Goal: Task Accomplishment & Management: Use online tool/utility

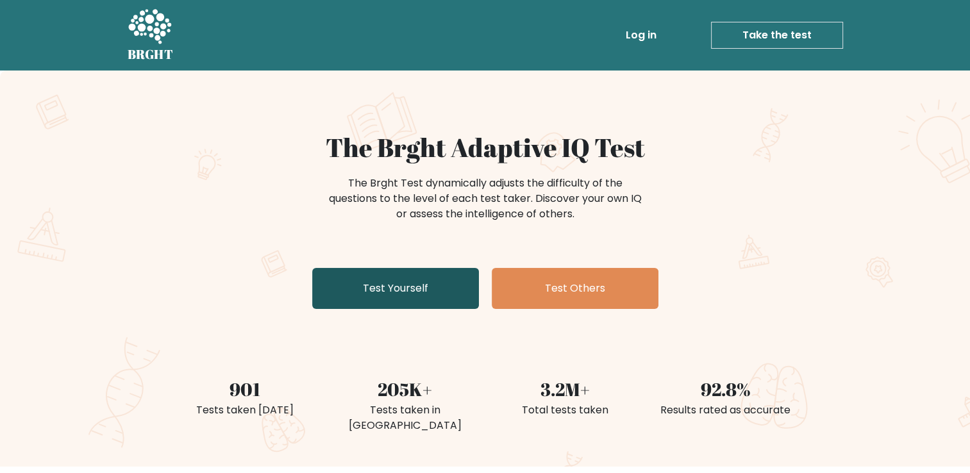
click at [432, 287] on link "Test Yourself" at bounding box center [395, 288] width 167 height 41
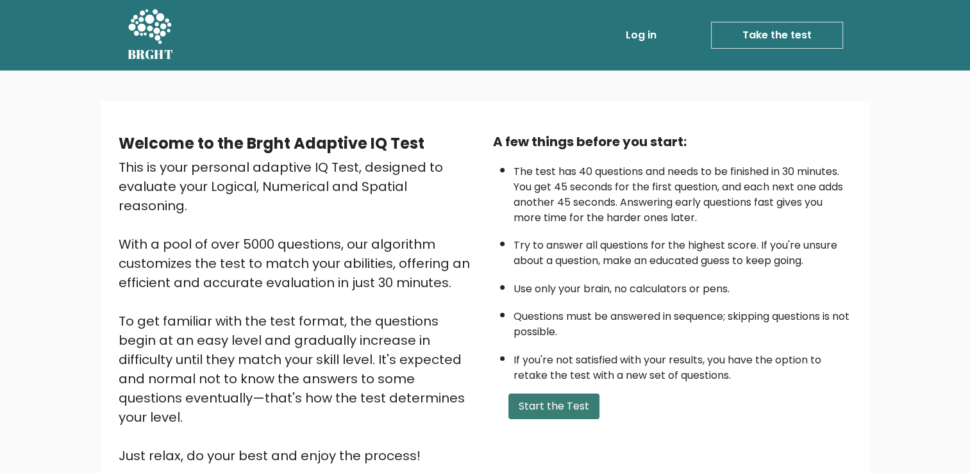
click at [536, 403] on button "Start the Test" at bounding box center [553, 407] width 91 height 26
